Goal: Navigation & Orientation: Go to known website

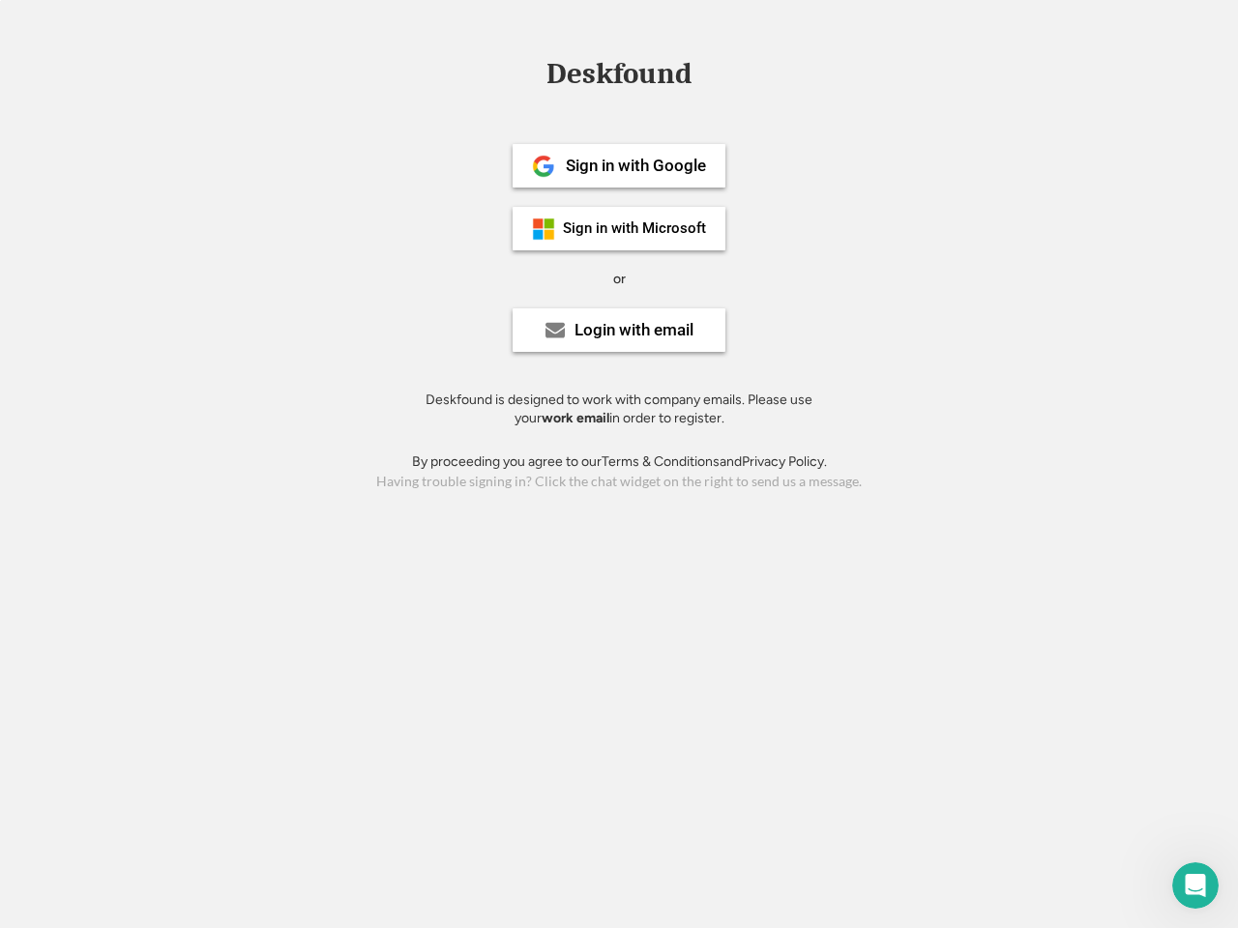
click at [619, 277] on div "or" at bounding box center [619, 279] width 13 height 19
click at [619, 77] on div "Deskfound" at bounding box center [619, 74] width 164 height 30
click at [529, 73] on div "Deskfound" at bounding box center [619, 77] width 1238 height 37
click at [619, 77] on div "Deskfound" at bounding box center [619, 74] width 164 height 30
click at [619, 279] on div "or" at bounding box center [619, 279] width 13 height 19
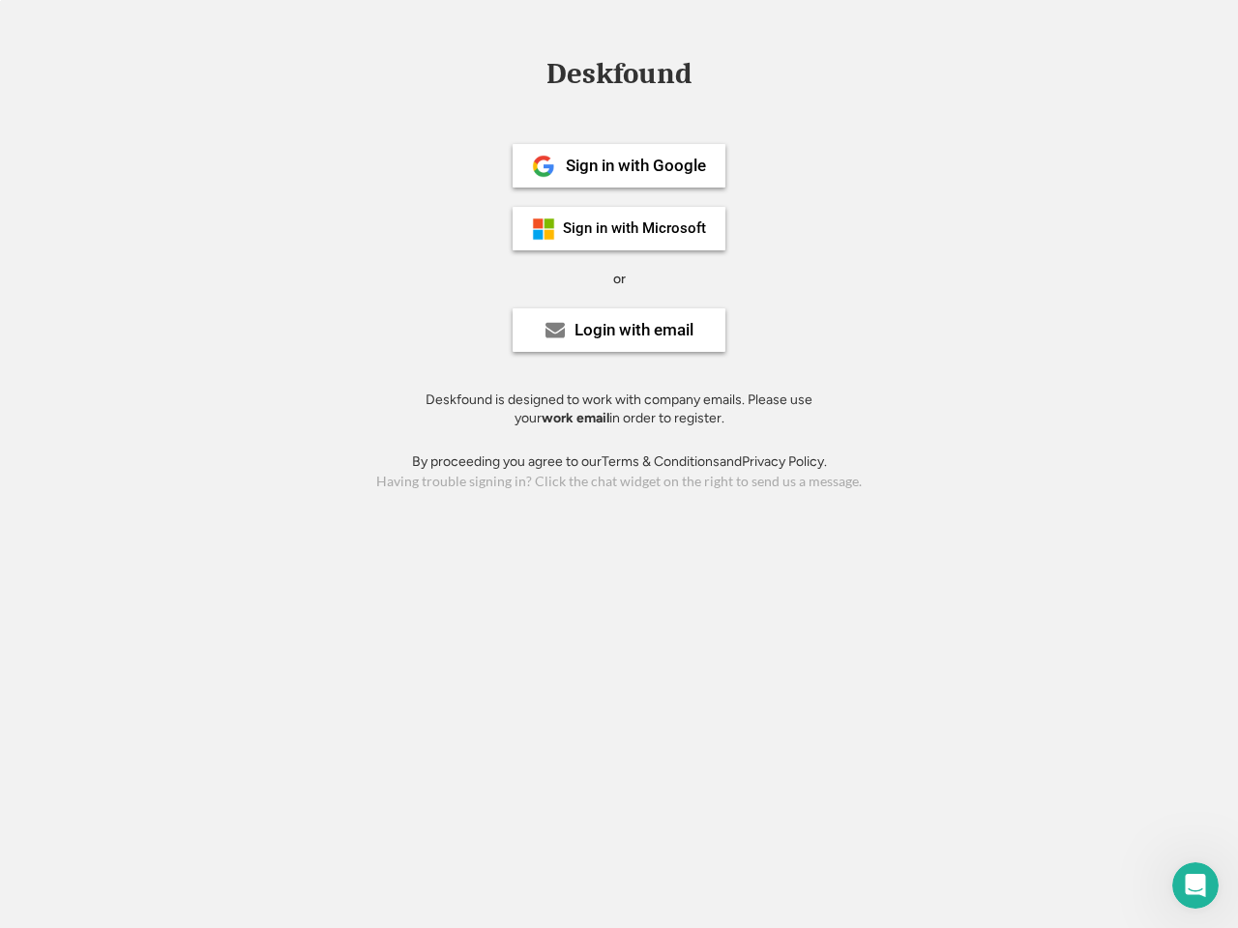
click at [619, 165] on div "Sign in with Google" at bounding box center [636, 166] width 140 height 16
click at [635, 165] on div "Sign in with Google" at bounding box center [636, 166] width 140 height 16
click at [544, 166] on img at bounding box center [543, 166] width 23 height 23
click at [619, 228] on div "Sign in with Microsoft" at bounding box center [634, 228] width 143 height 15
click at [635, 228] on div "Sign in with Microsoft" at bounding box center [634, 228] width 143 height 15
